Goal: Information Seeking & Learning: Check status

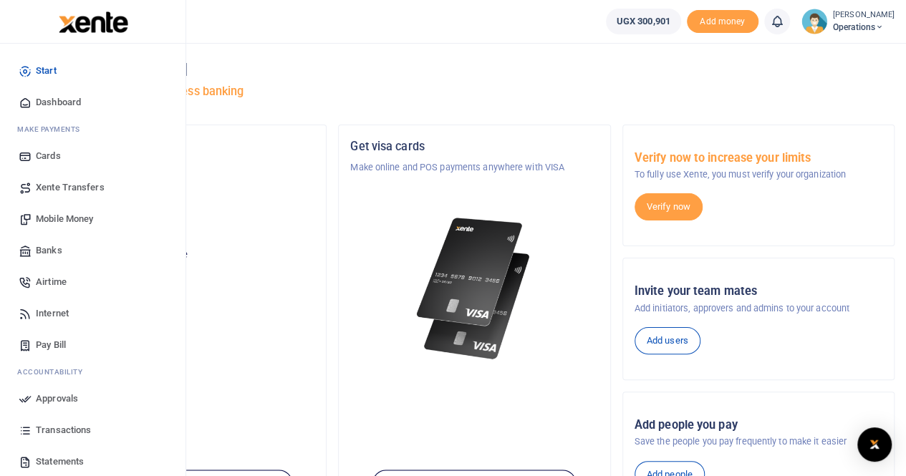
click at [58, 218] on span "Mobile Money" at bounding box center [64, 219] width 57 height 14
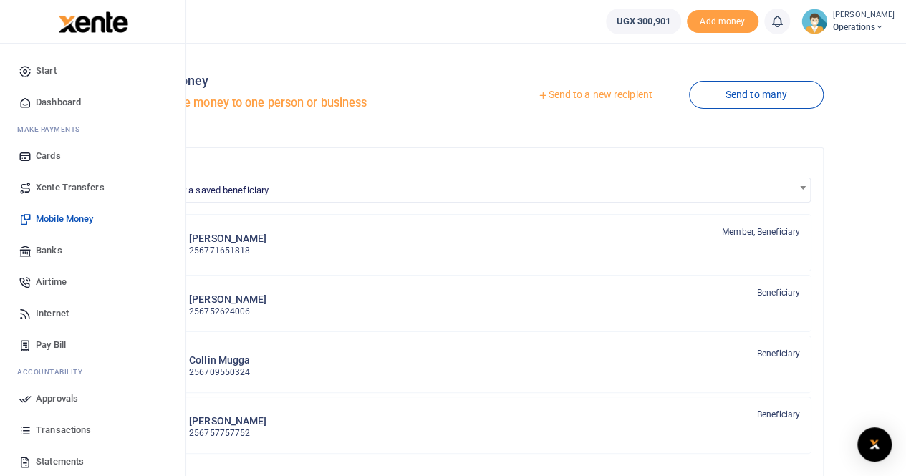
click at [54, 432] on span "Transactions" at bounding box center [63, 430] width 55 height 14
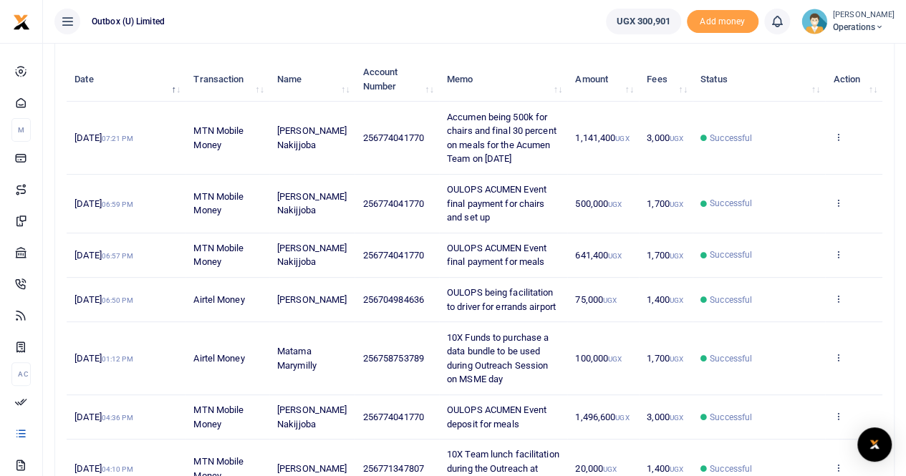
scroll to position [143, 0]
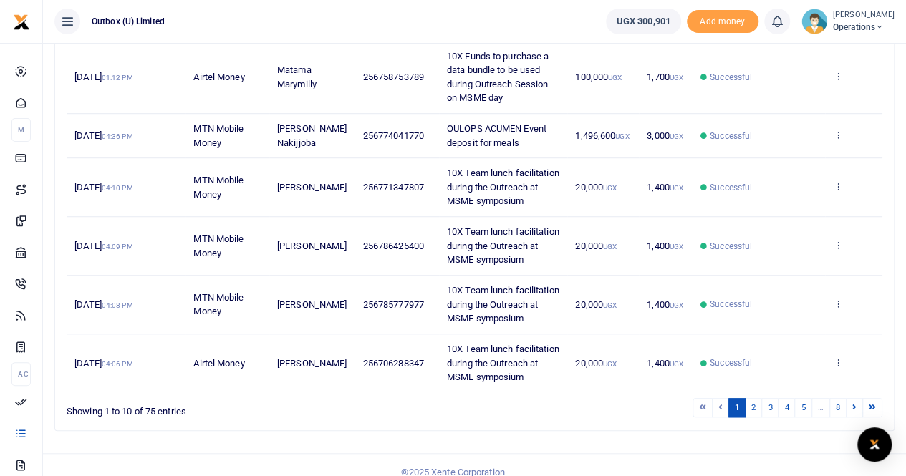
scroll to position [457, 0]
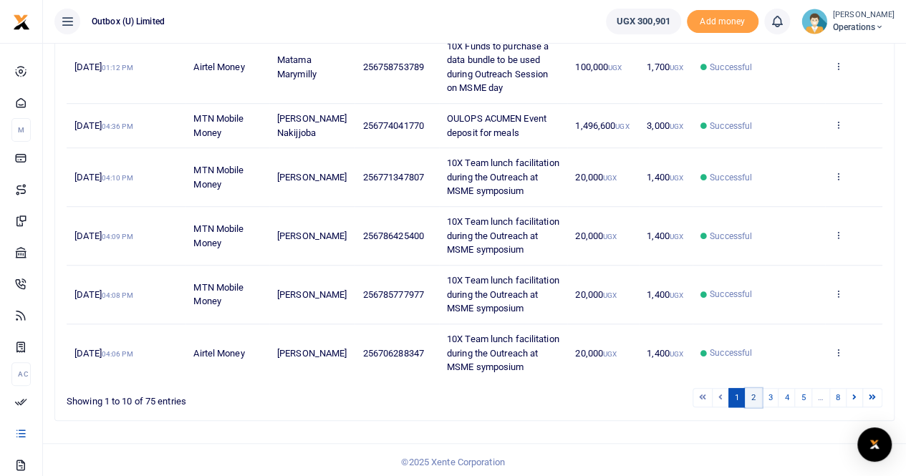
click at [755, 395] on link "2" at bounding box center [753, 397] width 17 height 19
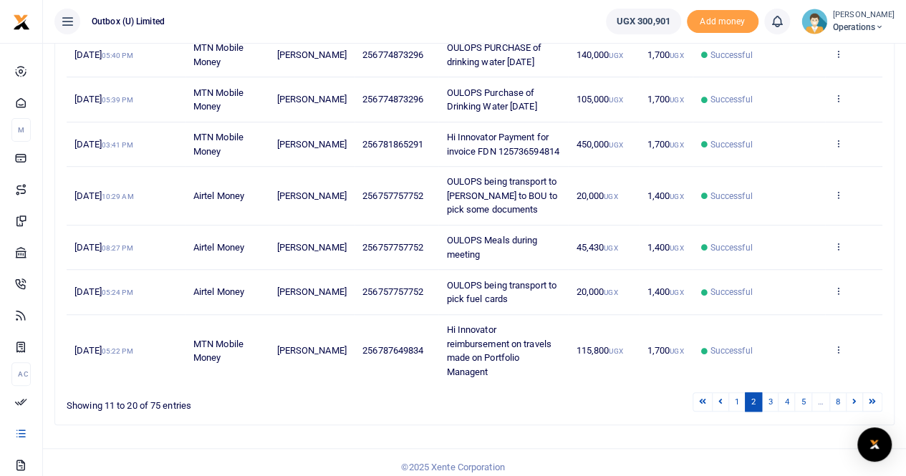
scroll to position [415, 0]
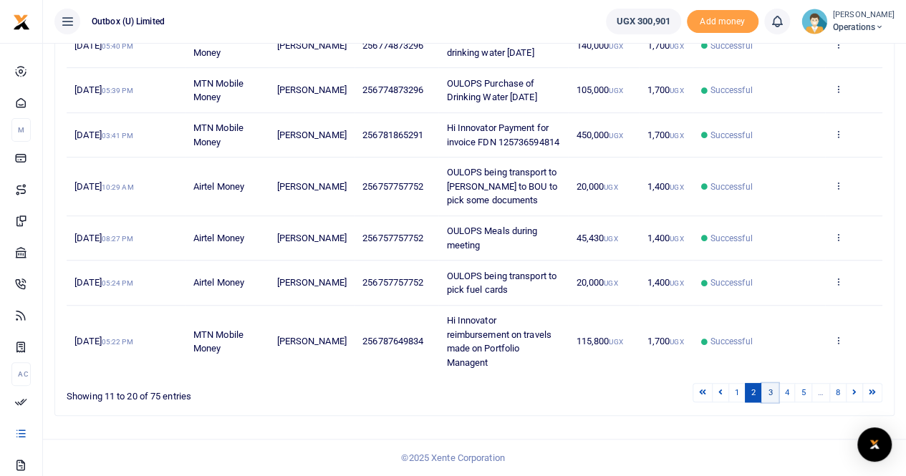
click at [774, 393] on link "3" at bounding box center [769, 392] width 17 height 19
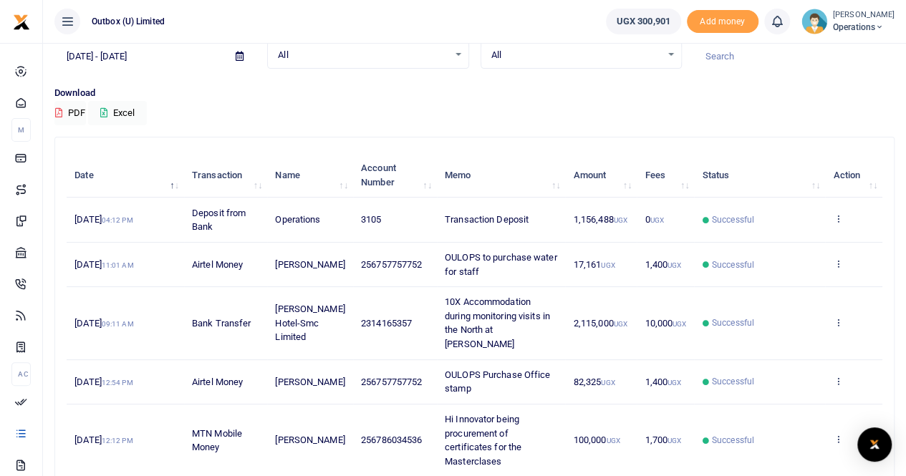
scroll to position [0, 0]
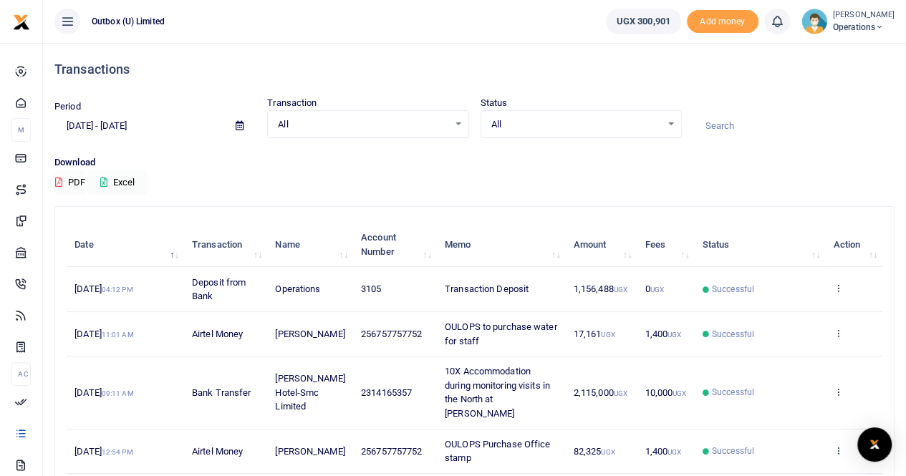
click at [460, 125] on div "All Select an option..." at bounding box center [368, 125] width 200 height 16
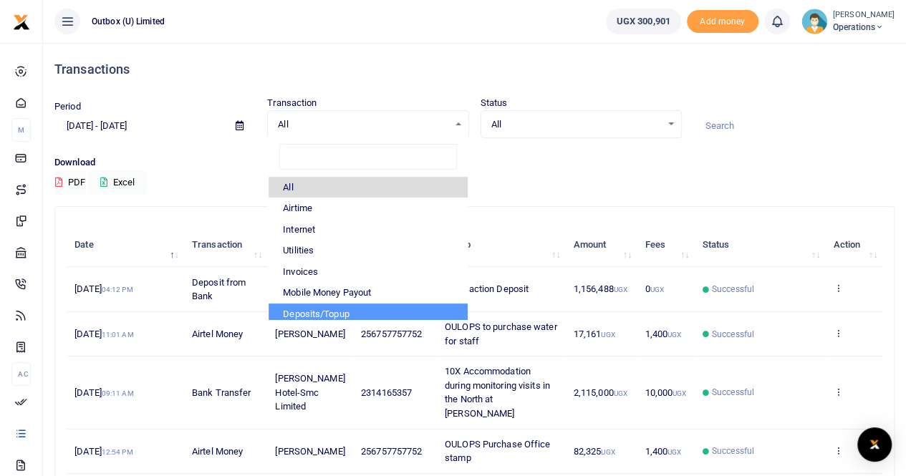
click at [362, 306] on li "Deposits/Topup" at bounding box center [368, 314] width 198 height 21
select select "TOPUP"
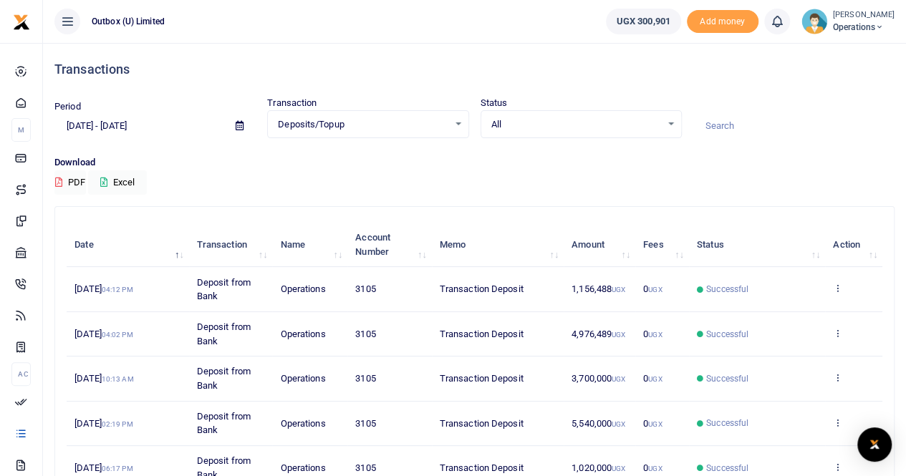
scroll to position [72, 0]
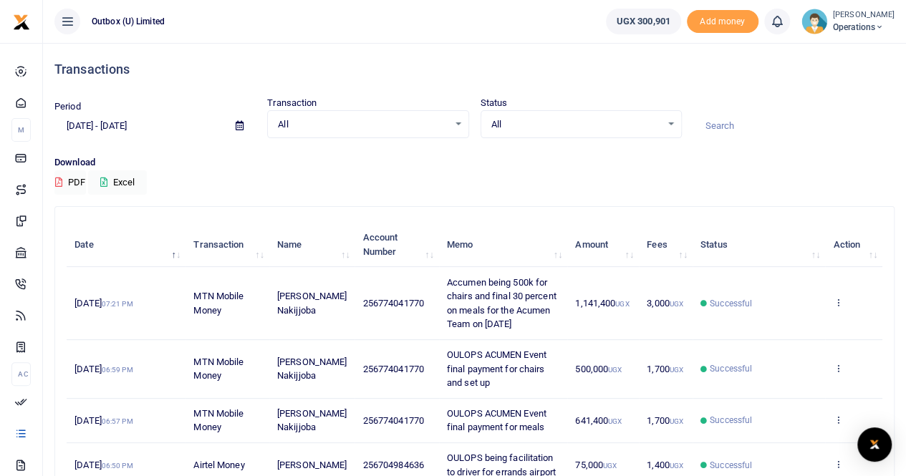
click at [462, 121] on div "All Select an option..." at bounding box center [368, 125] width 200 height 16
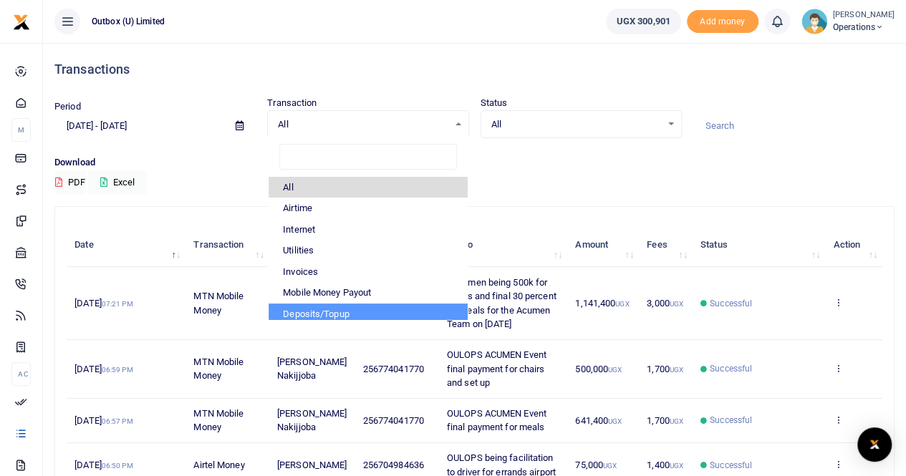
click at [332, 316] on li "Deposits/Topup" at bounding box center [368, 314] width 198 height 21
select select "TOPUP"
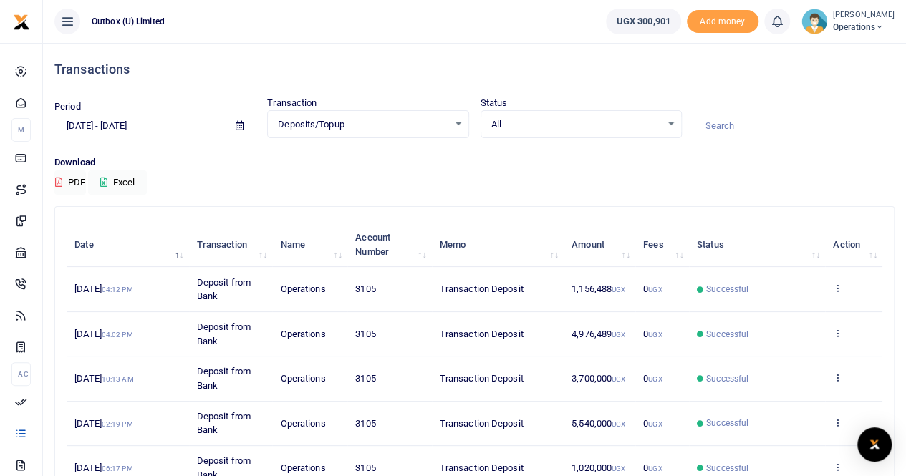
scroll to position [32, 0]
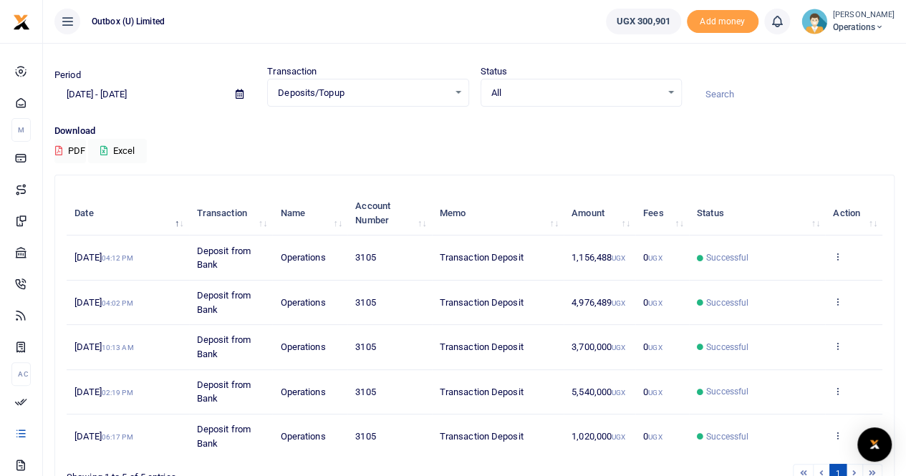
click at [798, 314] on td "Successful" at bounding box center [757, 303] width 136 height 44
